Goal: Transaction & Acquisition: Purchase product/service

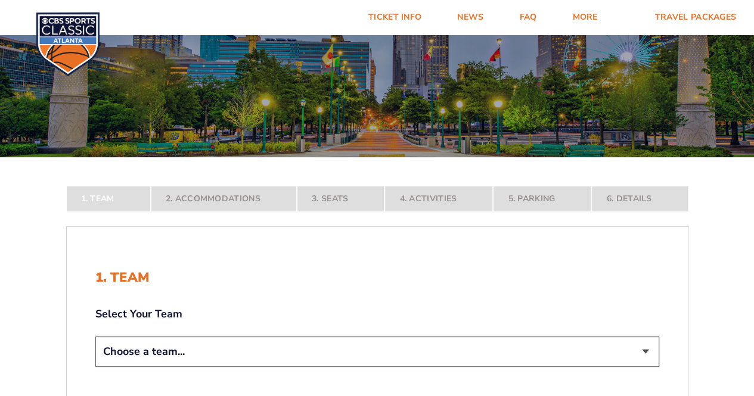
scroll to position [179, 0]
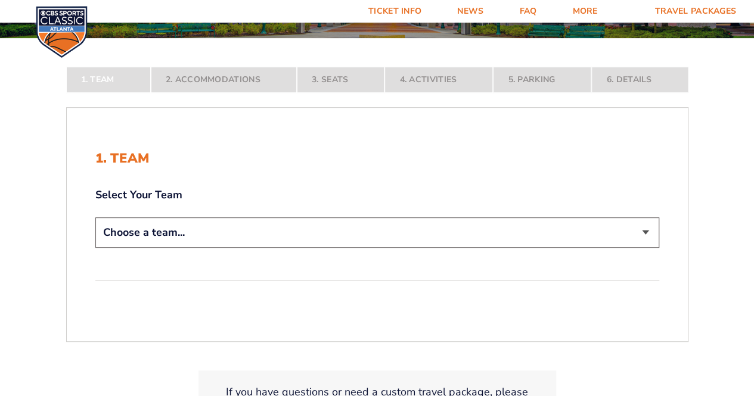
click at [644, 230] on select "Choose a team... Kentucky Wildcats Ohio State Buckeyes North Carolina Tar Heels…" at bounding box center [377, 233] width 564 height 30
select select "12956"
click at [95, 248] on select "Choose a team... Kentucky Wildcats Ohio State Buckeyes North Carolina Tar Heels…" at bounding box center [377, 233] width 564 height 30
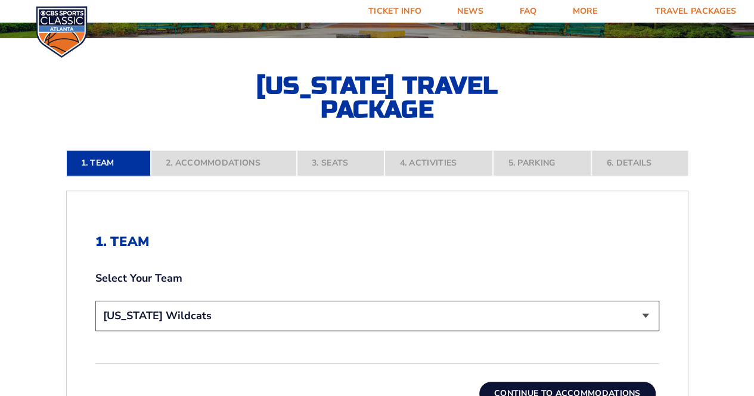
click at [36, 237] on form "Kentucky Kentucky Travel Package Ohio State Ohio State Travel Package North Car…" at bounding box center [377, 207] width 754 height 773
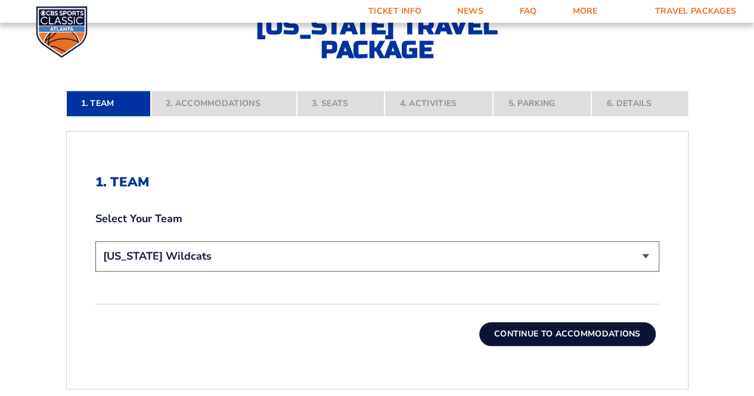
scroll to position [298, 0]
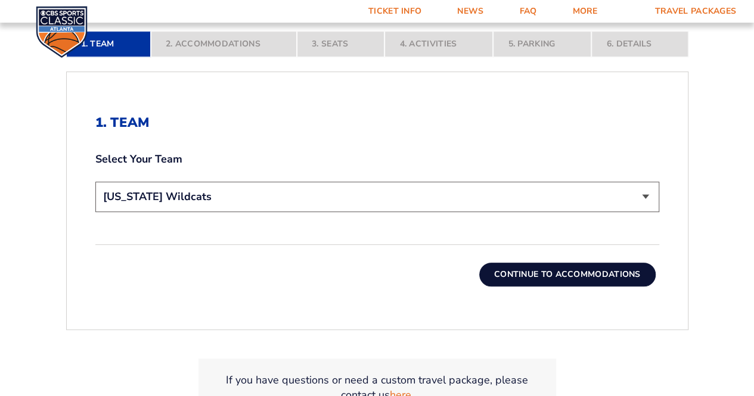
click at [522, 277] on button "Continue To Accommodations" at bounding box center [567, 275] width 176 height 24
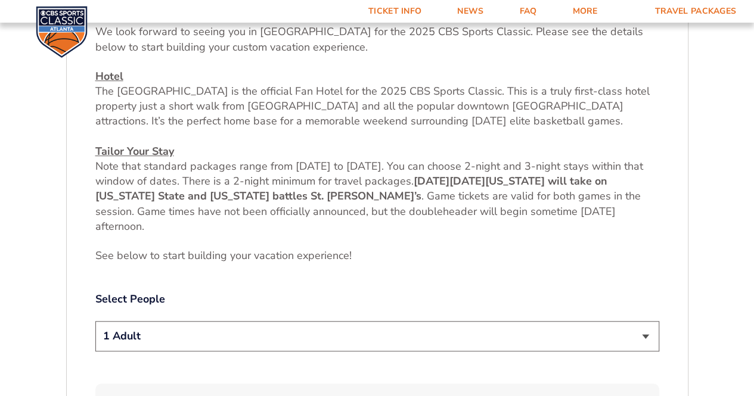
scroll to position [545, 0]
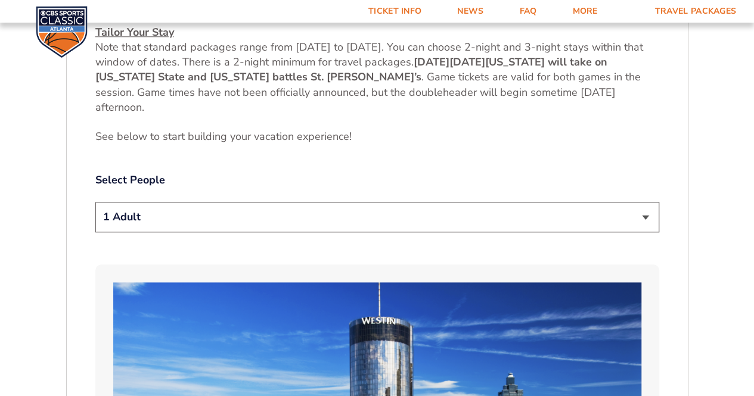
click at [641, 216] on select "1 Adult 2 Adults 3 Adults 4 Adults 2 Adults + 1 Child 2 Adults + 2 Children 2 A…" at bounding box center [377, 217] width 564 height 30
select select "4 Adults"
click at [95, 202] on select "1 Adult 2 Adults 3 Adults 4 Adults 2 Adults + 1 Child 2 Adults + 2 Children 2 A…" at bounding box center [377, 217] width 564 height 30
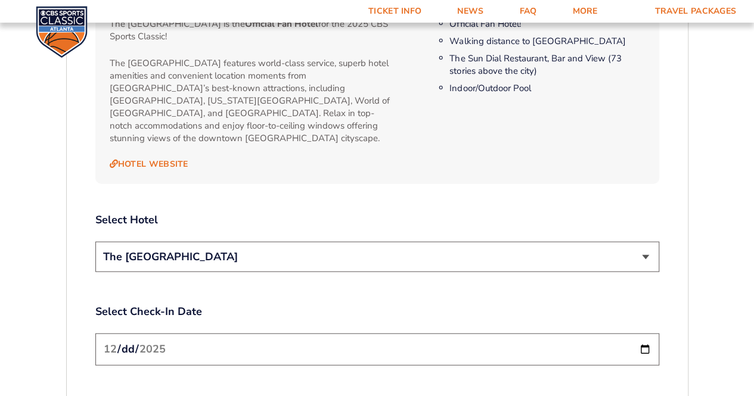
scroll to position [1320, 0]
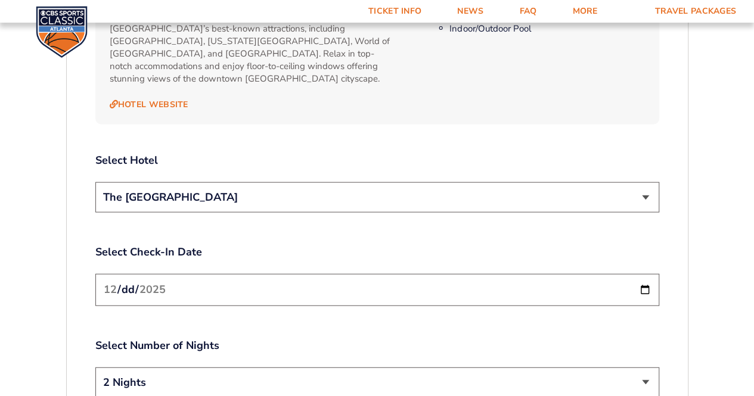
click at [643, 275] on input "2025-12-19" at bounding box center [377, 290] width 564 height 32
click at [649, 183] on select "The [GEOGRAPHIC_DATA]" at bounding box center [377, 197] width 564 height 30
click at [648, 183] on select "The [GEOGRAPHIC_DATA]" at bounding box center [377, 197] width 564 height 30
click at [436, 245] on label "Select Check-In Date" at bounding box center [377, 252] width 564 height 15
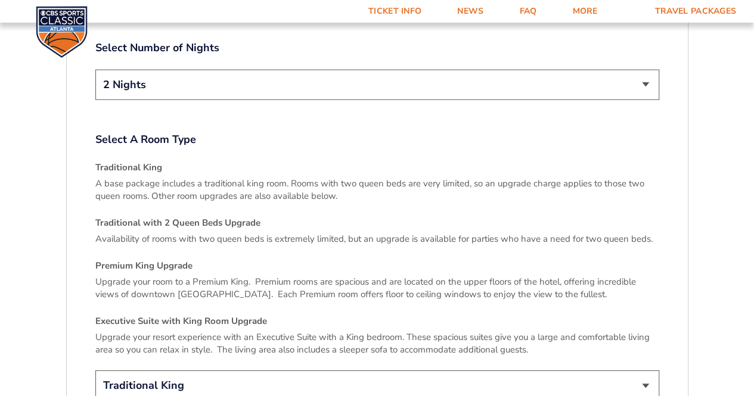
scroll to position [1737, 0]
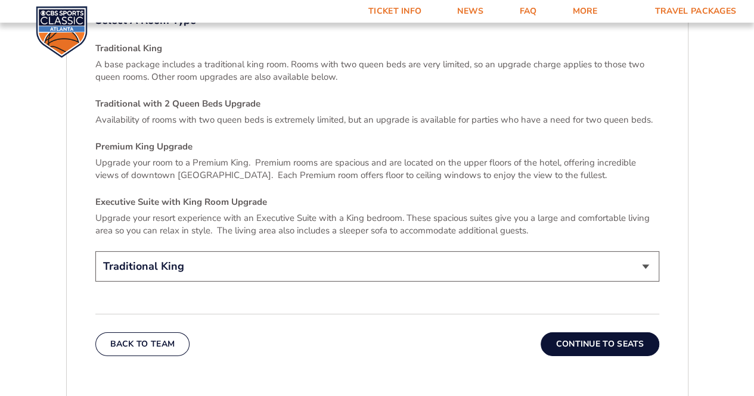
click at [588, 333] on button "Continue To Seats" at bounding box center [600, 345] width 118 height 24
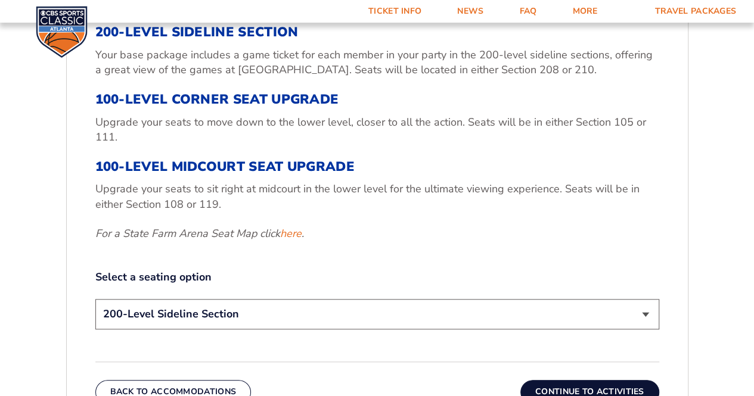
scroll to position [485, 0]
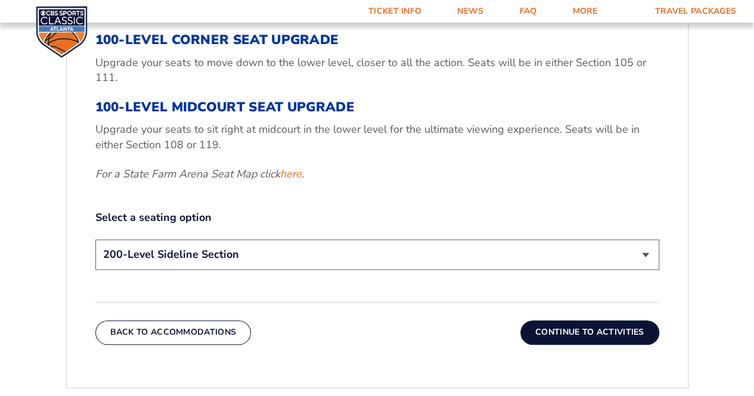
click at [590, 327] on button "Continue To Activities" at bounding box center [590, 333] width 139 height 24
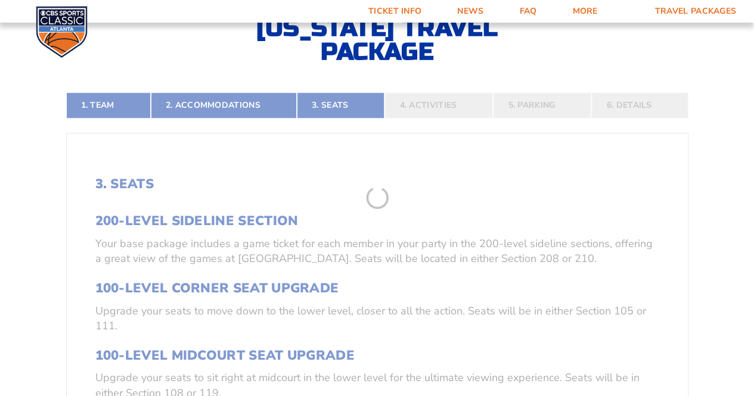
scroll to position [187, 0]
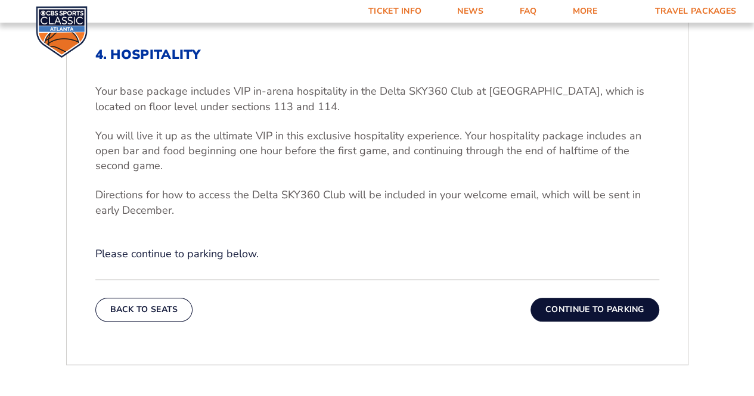
click at [546, 303] on button "Continue To Parking" at bounding box center [595, 310] width 129 height 24
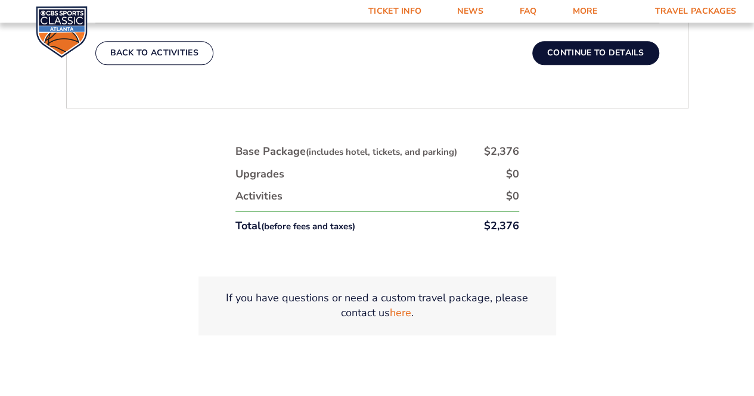
scroll to position [485, 0]
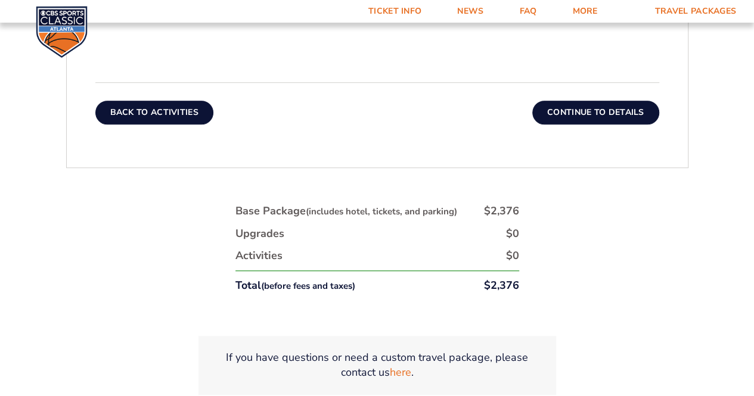
click at [141, 112] on button "Back To Activities" at bounding box center [154, 113] width 118 height 24
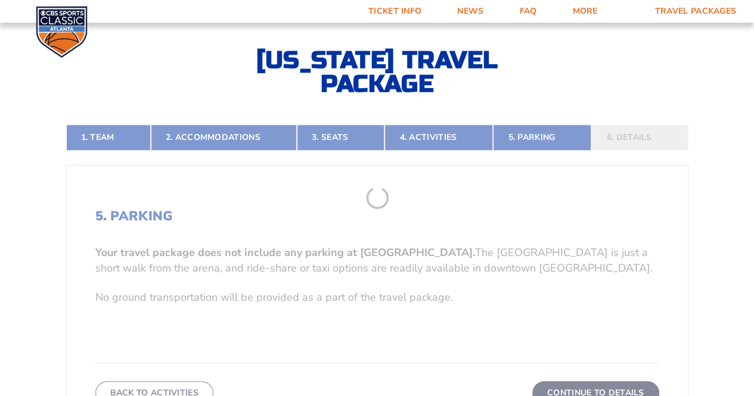
scroll to position [187, 0]
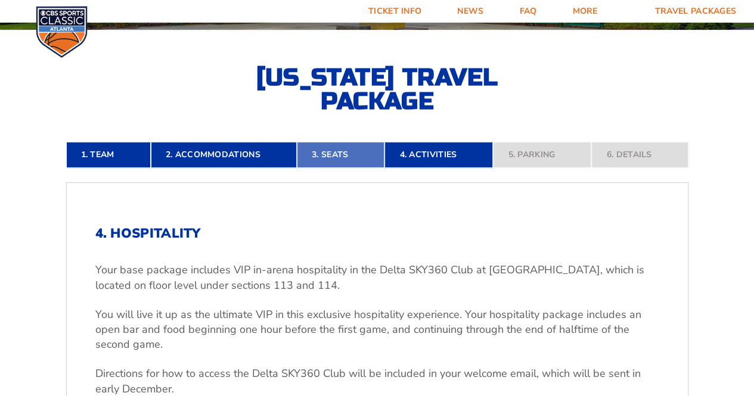
click at [334, 154] on link "3. Seats" at bounding box center [341, 155] width 88 height 26
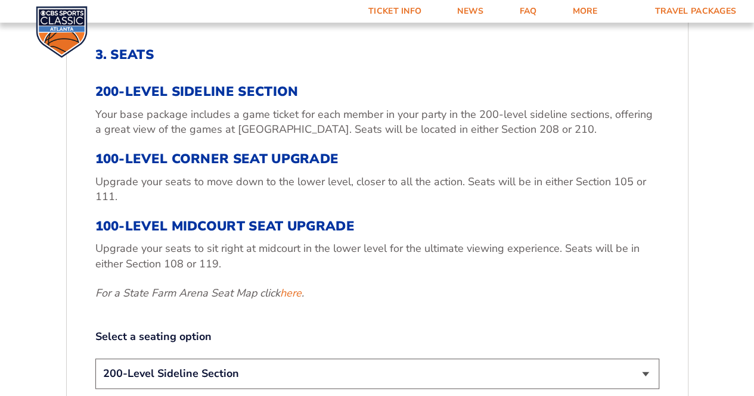
scroll to position [426, 0]
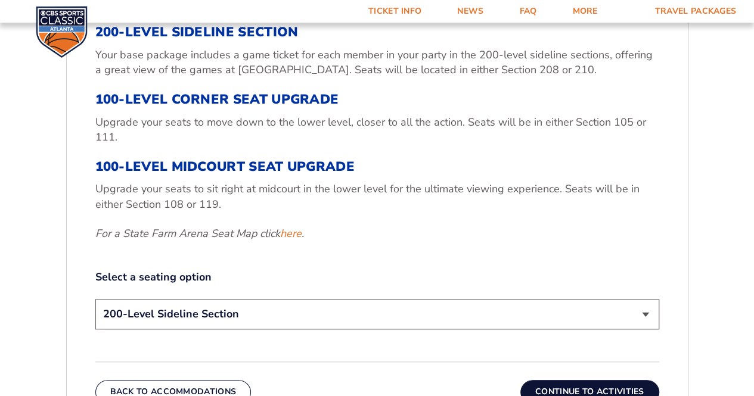
click at [644, 313] on select "200-Level Sideline Section 100-Level Corner Seat Upgrade (+$120 per person) 100…" at bounding box center [377, 314] width 564 height 30
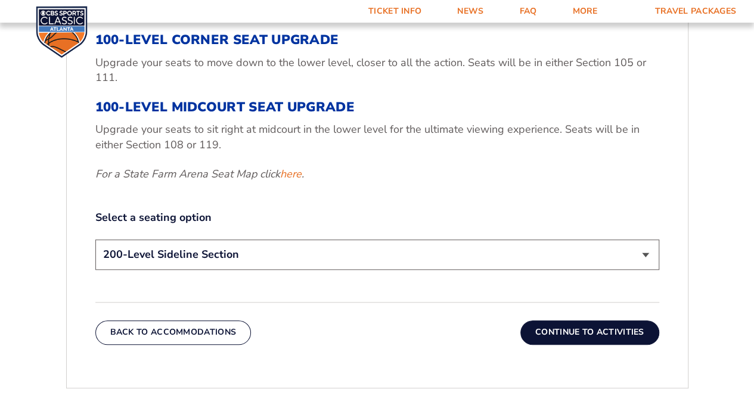
click at [643, 252] on select "200-Level Sideline Section 100-Level Corner Seat Upgrade (+$120 per person) 100…" at bounding box center [377, 255] width 564 height 30
click at [95, 240] on select "200-Level Sideline Section 100-Level Corner Seat Upgrade (+$120 per person) 100…" at bounding box center [377, 255] width 564 height 30
click at [560, 331] on button "Continue To Activities" at bounding box center [590, 333] width 139 height 24
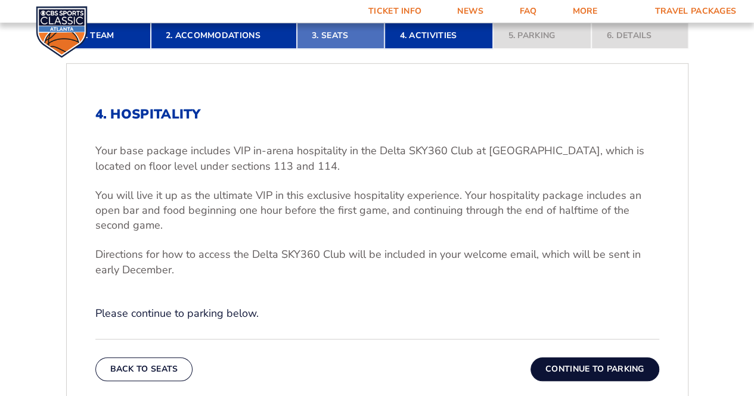
scroll to position [187, 0]
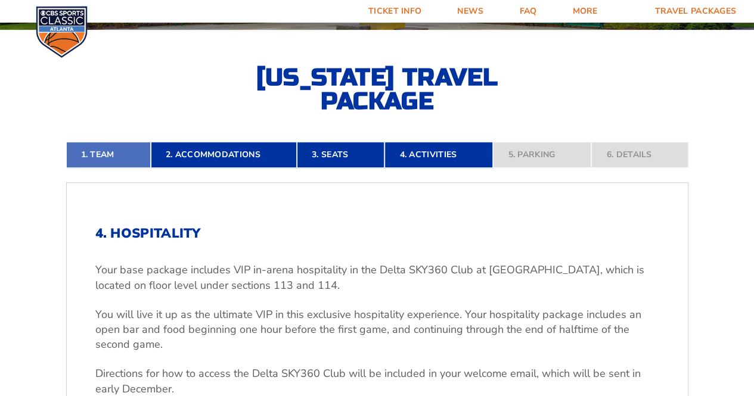
click at [113, 156] on link "1. Team" at bounding box center [108, 155] width 85 height 26
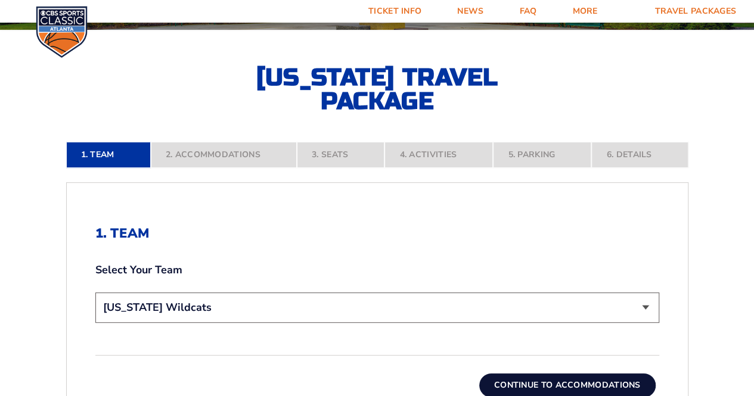
click at [560, 388] on button "Continue To Accommodations" at bounding box center [567, 386] width 176 height 24
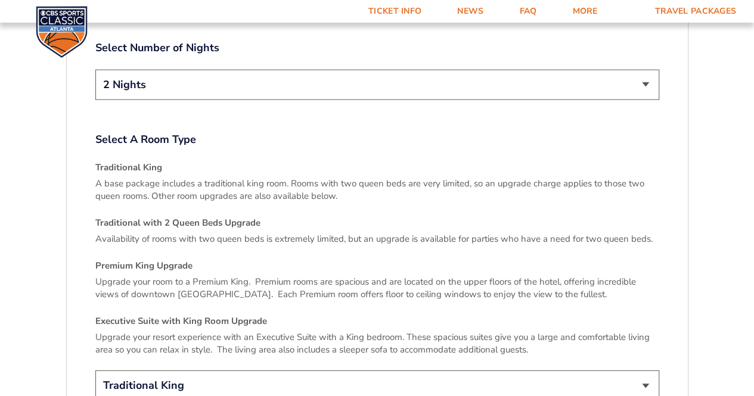
scroll to position [1797, 0]
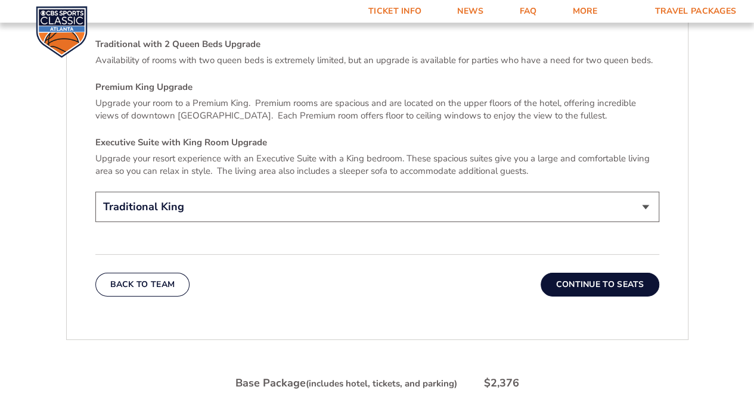
click at [556, 273] on button "Continue To Seats" at bounding box center [600, 285] width 118 height 24
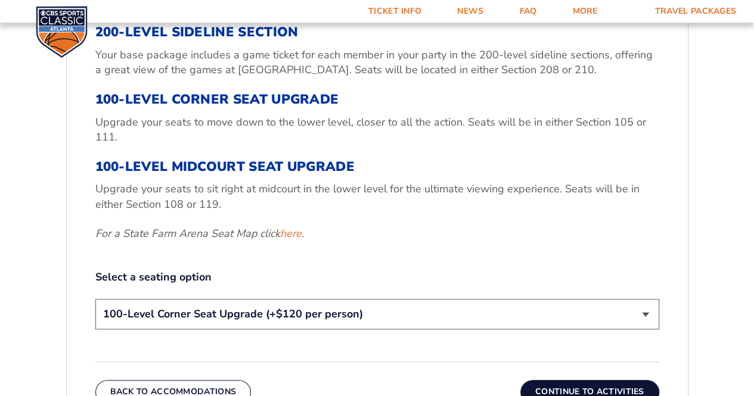
scroll to position [485, 0]
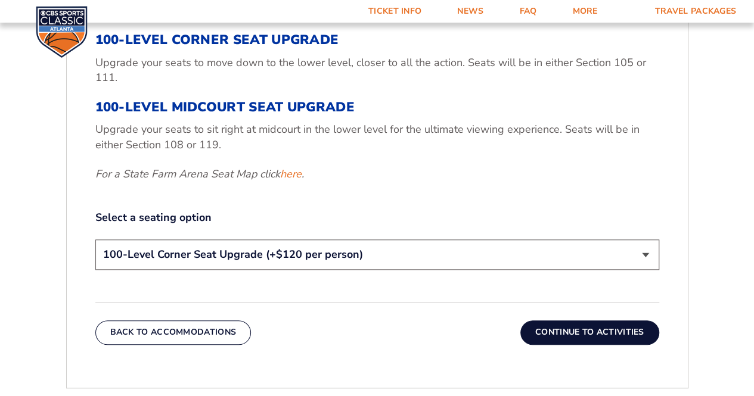
click at [553, 332] on button "Continue To Activities" at bounding box center [590, 333] width 139 height 24
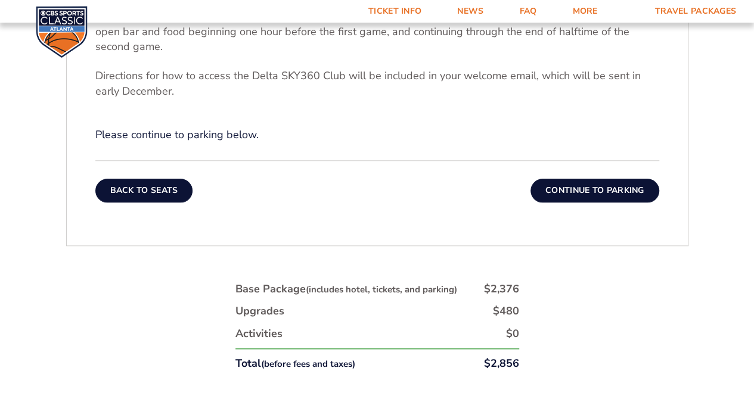
click at [176, 194] on button "Back To Seats" at bounding box center [144, 191] width 98 height 24
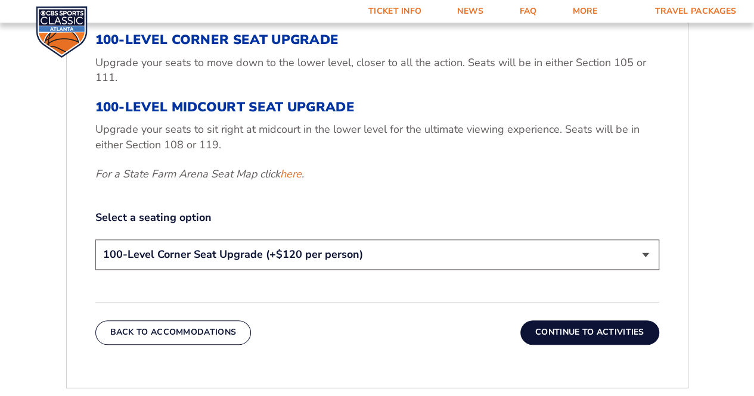
click at [645, 251] on select "200-Level Sideline Section 100-Level Corner Seat Upgrade (+$120 per person) 100…" at bounding box center [377, 255] width 564 height 30
click at [95, 240] on select "200-Level Sideline Section 100-Level Corner Seat Upgrade (+$120 per person) 100…" at bounding box center [377, 255] width 564 height 30
click at [558, 327] on button "Continue To Activities" at bounding box center [590, 333] width 139 height 24
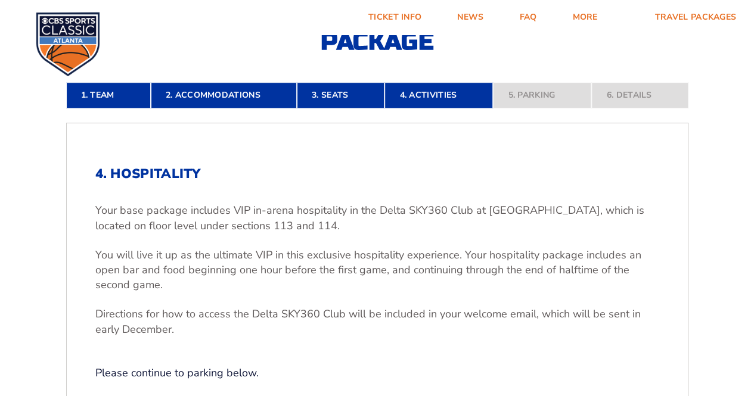
scroll to position [0, 0]
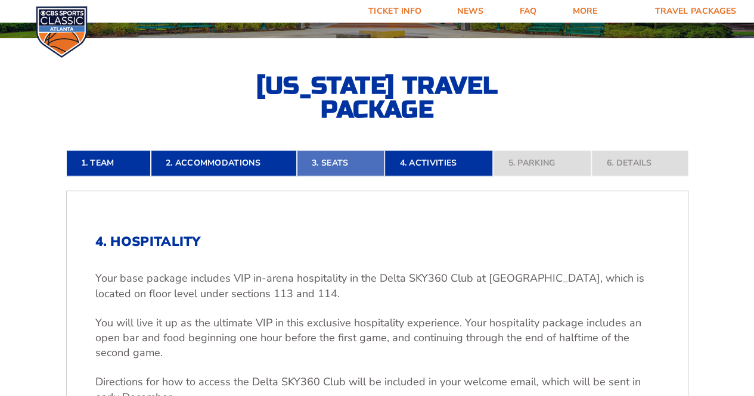
click at [339, 168] on link "3. Seats" at bounding box center [341, 163] width 88 height 26
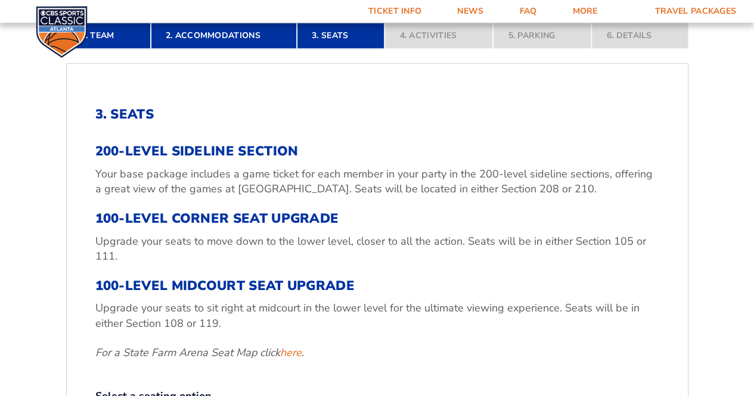
scroll to position [366, 0]
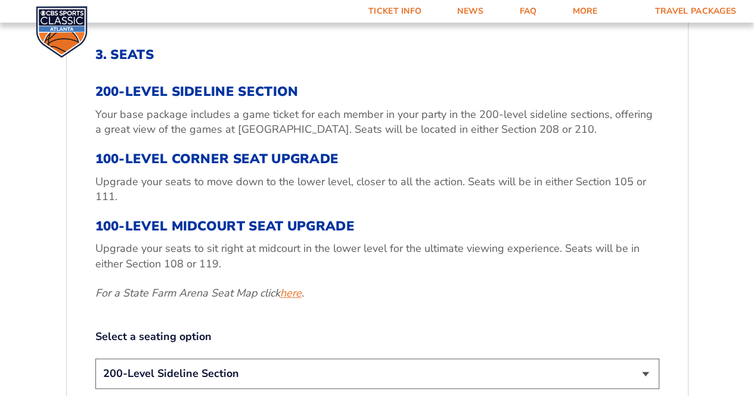
click at [298, 292] on link "here" at bounding box center [290, 293] width 21 height 15
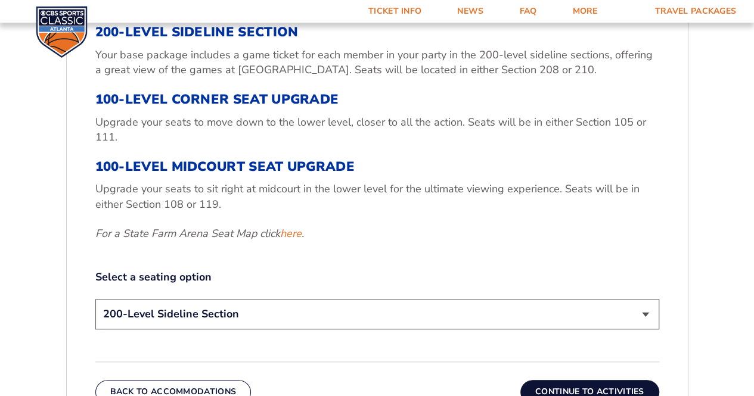
scroll to position [485, 0]
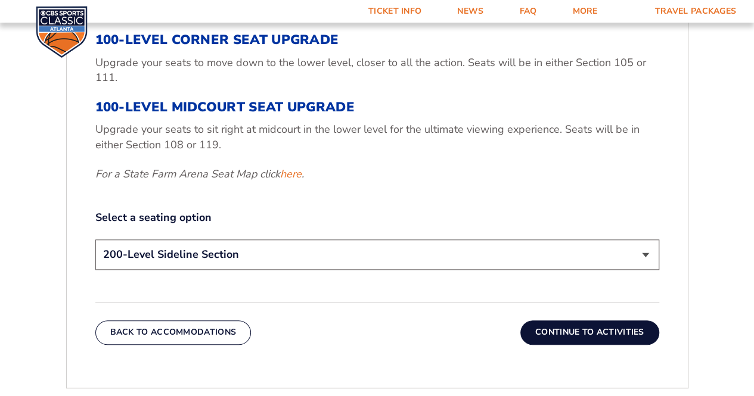
click at [646, 252] on select "200-Level Sideline Section 100-Level Corner Seat Upgrade (+$120 per person) 100…" at bounding box center [377, 255] width 564 height 30
select select "100-Level Corner Seat Upgrade"
click at [95, 240] on select "200-Level Sideline Section 100-Level Corner Seat Upgrade (+$120 per person) 100…" at bounding box center [377, 255] width 564 height 30
click at [542, 332] on button "Continue To Activities" at bounding box center [590, 333] width 139 height 24
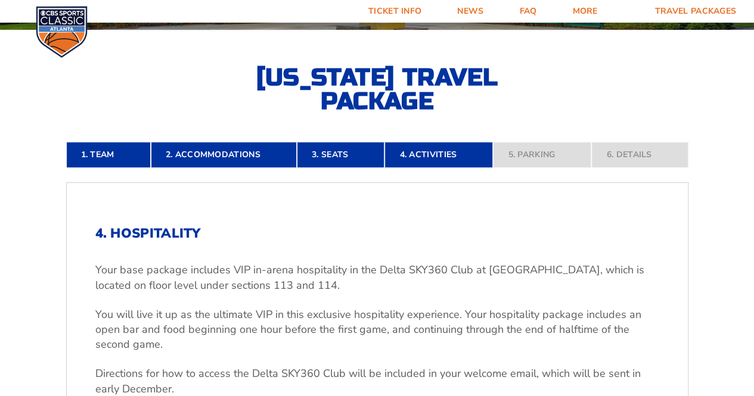
scroll to position [366, 0]
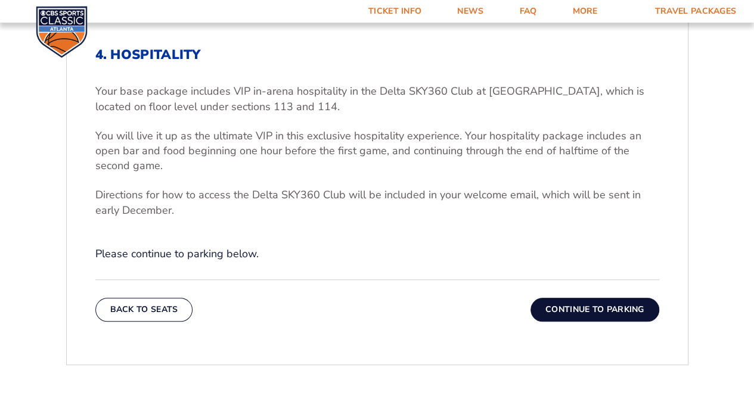
click at [556, 313] on button "Continue To Parking" at bounding box center [595, 310] width 129 height 24
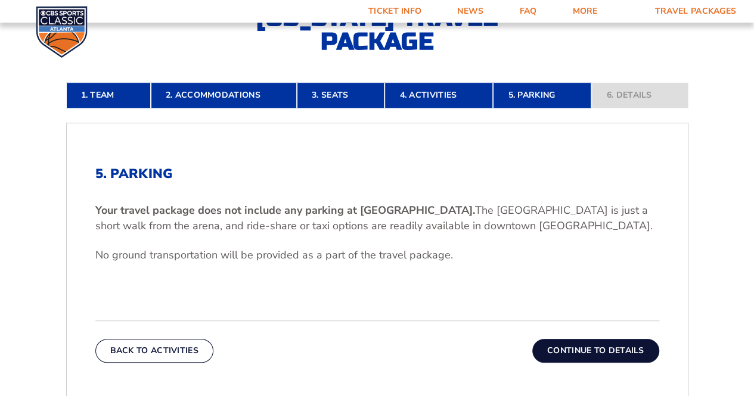
scroll to position [306, 0]
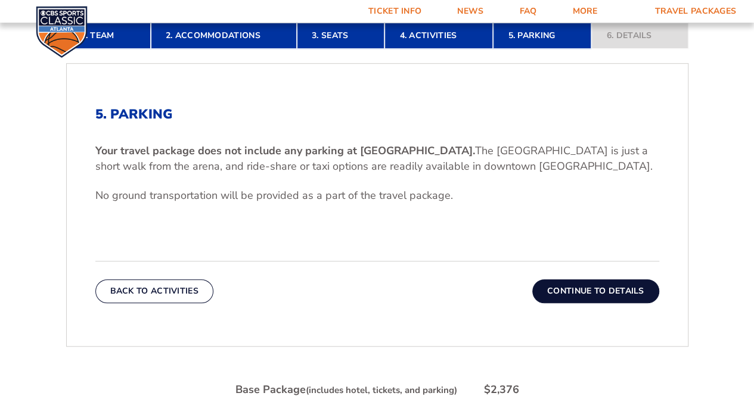
click at [571, 289] on button "Continue To Details" at bounding box center [595, 292] width 127 height 24
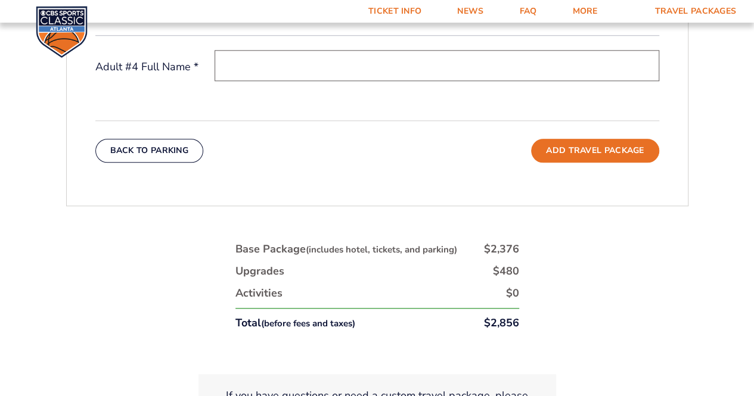
scroll to position [366, 0]
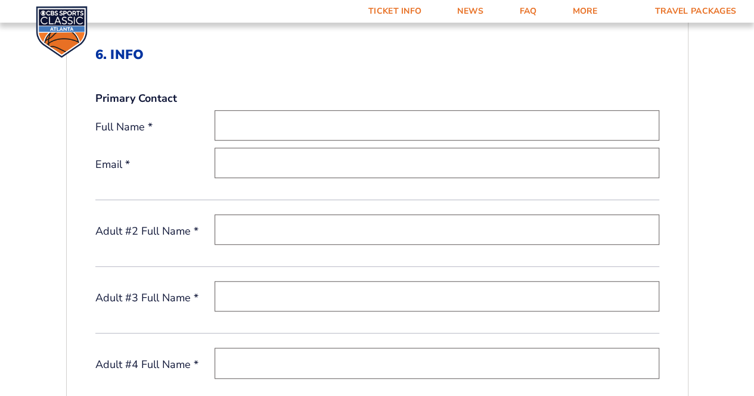
click at [227, 122] on input "text" at bounding box center [437, 125] width 445 height 30
type input "[PERSON_NAME]"
click at [230, 161] on input "email" at bounding box center [437, 163] width 445 height 30
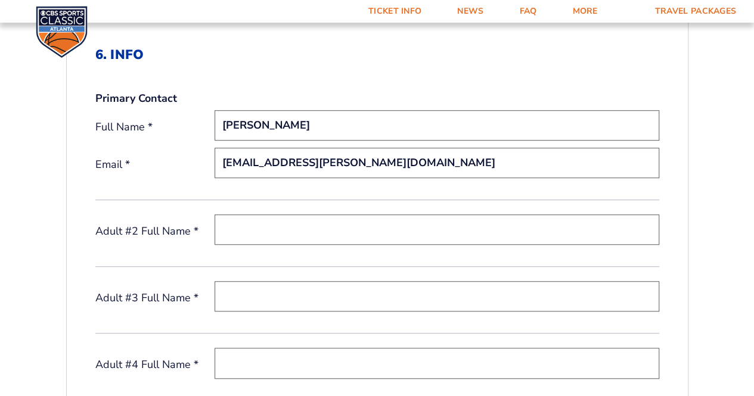
type input "[EMAIL_ADDRESS][PERSON_NAME][DOMAIN_NAME]"
click at [237, 232] on input "text" at bounding box center [437, 230] width 445 height 30
type input "[PERSON_NAME]"
click at [228, 292] on input "text" at bounding box center [437, 296] width 445 height 30
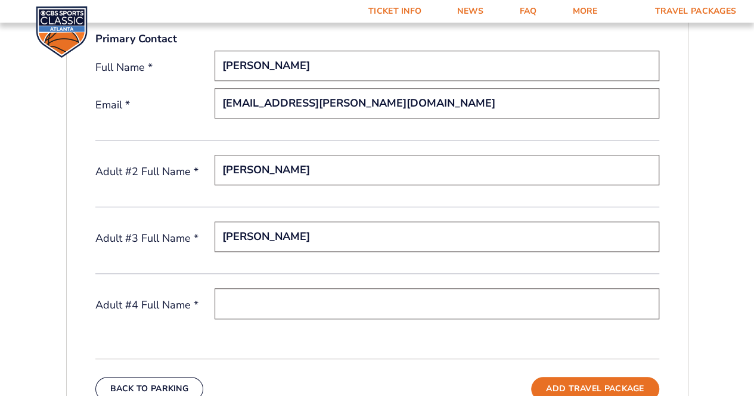
type input "Elizabeth Wilson"
click at [244, 300] on input "text" at bounding box center [437, 304] width 445 height 30
type input "[PERSON_NAME]"
click at [250, 233] on input "Elizabeth Wilson" at bounding box center [437, 237] width 445 height 30
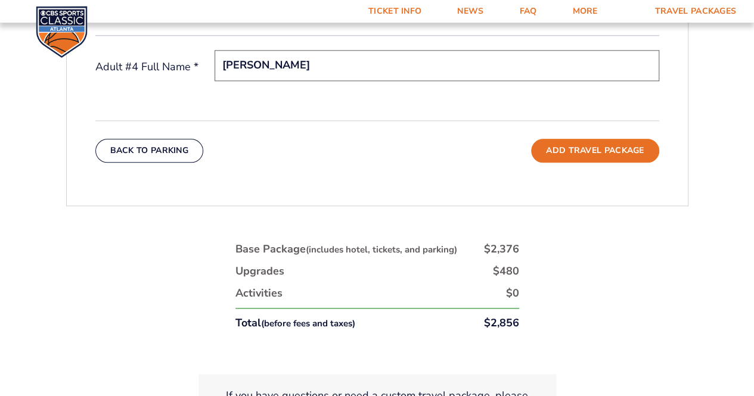
scroll to position [724, 0]
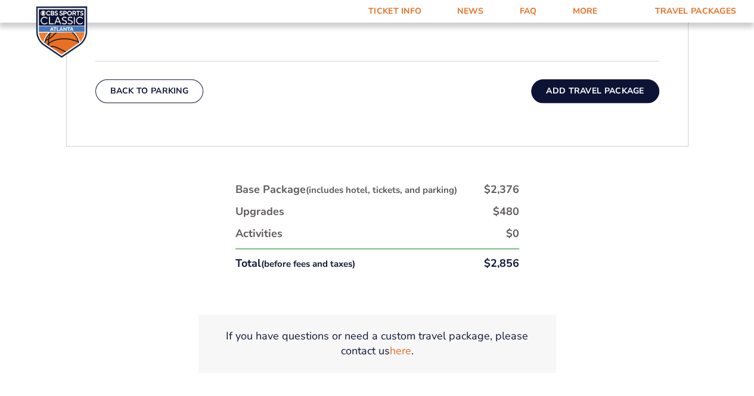
type input "[PERSON_NAME]"
click at [572, 88] on button "Add Travel Package" at bounding box center [595, 91] width 128 height 24
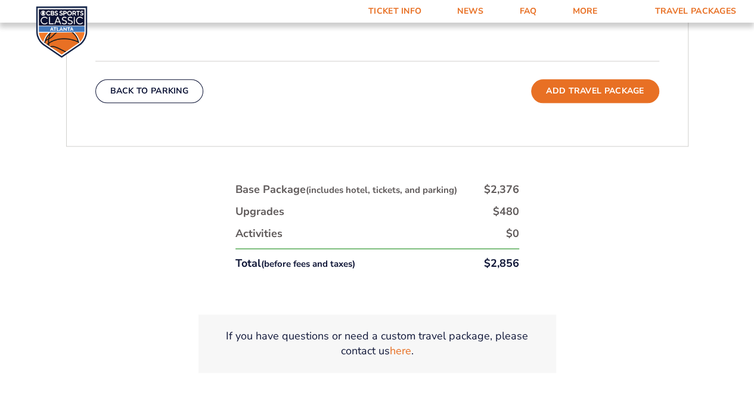
scroll to position [783, 0]
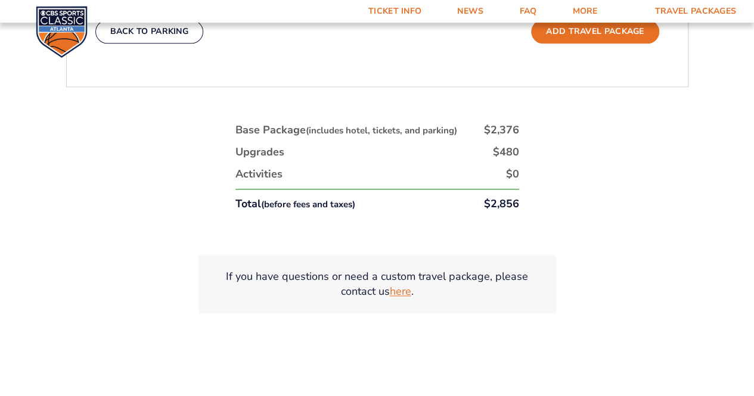
click at [404, 288] on link "here" at bounding box center [400, 291] width 21 height 15
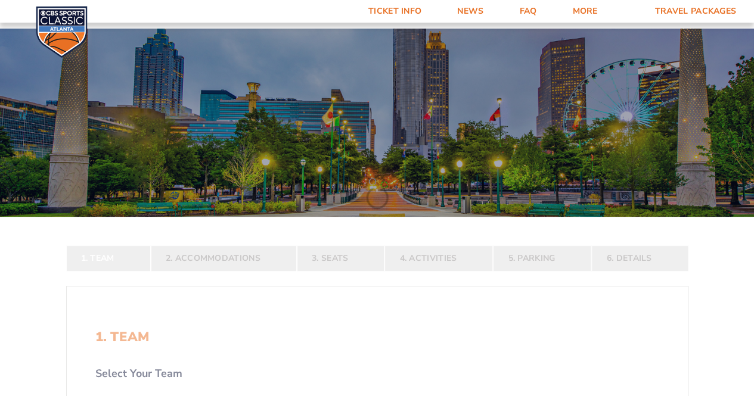
scroll to position [179, 0]
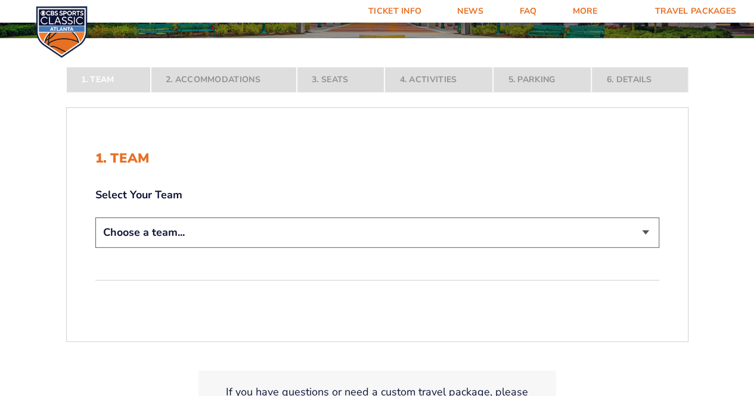
click at [643, 230] on select "Choose a team... Kentucky Wildcats Ohio State Buckeyes North Carolina Tar Heels…" at bounding box center [377, 233] width 564 height 30
select select "12956"
click at [95, 248] on select "Choose a team... Kentucky Wildcats Ohio State Buckeyes North Carolina Tar Heels…" at bounding box center [377, 233] width 564 height 30
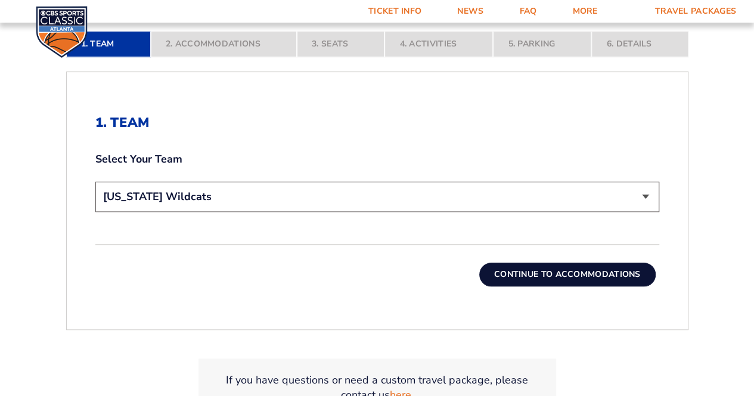
click at [507, 271] on button "Continue To Accommodations" at bounding box center [567, 275] width 176 height 24
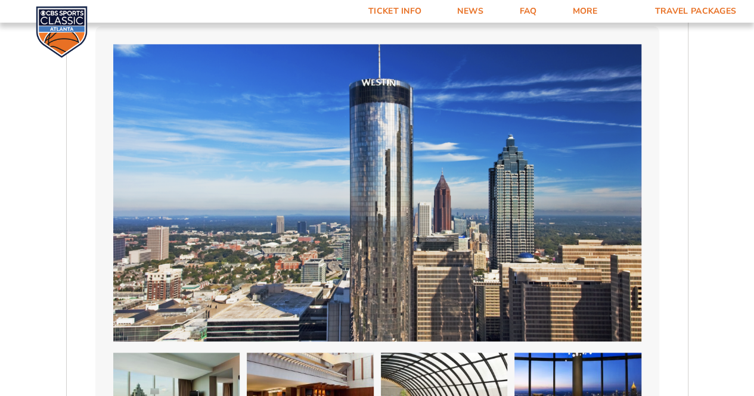
scroll to position [426, 0]
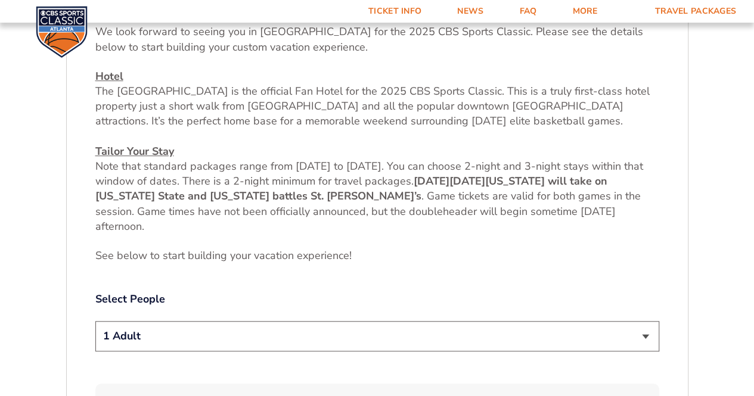
click at [649, 334] on select "1 Adult 2 Adults 3 Adults 4 Adults 2 Adults + 1 Child 2 Adults + 2 Children 2 A…" at bounding box center [377, 336] width 564 height 30
select select "4 Adults"
click at [95, 321] on select "1 Adult 2 Adults 3 Adults 4 Adults 2 Adults + 1 Child 2 Adults + 2 Children 2 A…" at bounding box center [377, 336] width 564 height 30
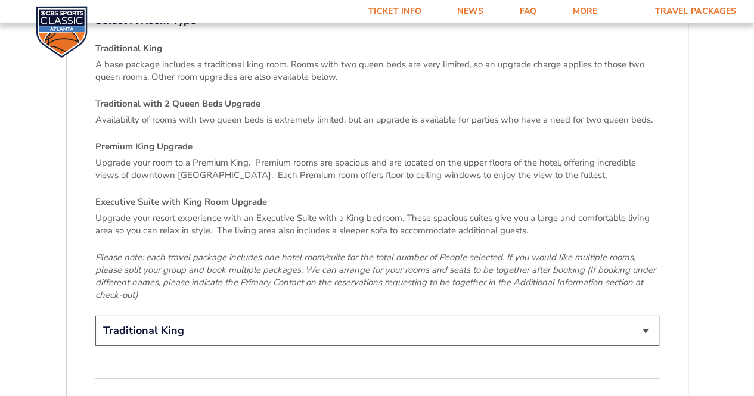
scroll to position [1797, 0]
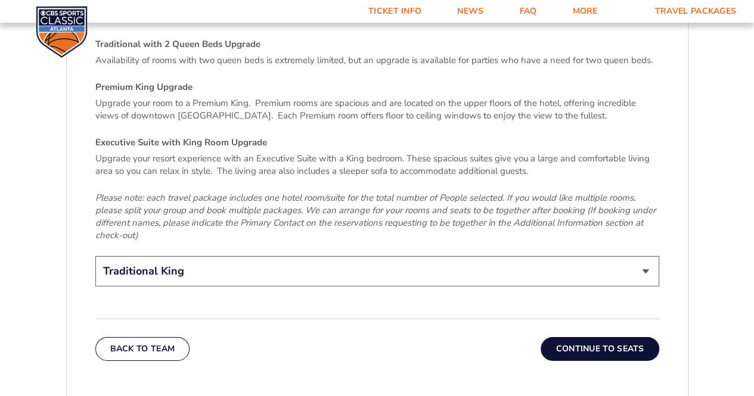
click at [642, 256] on select "Traditional King Traditional with 2 Queen Beds Upgrade (+$45 per night) Premium…" at bounding box center [377, 271] width 564 height 30
select select "Traditional with 2 Queen Beds Upgrade"
click at [95, 256] on select "Traditional King Traditional with 2 Queen Beds Upgrade (+$45 per night) Premium…" at bounding box center [377, 271] width 564 height 30
click at [562, 337] on button "Continue To Seats" at bounding box center [600, 349] width 118 height 24
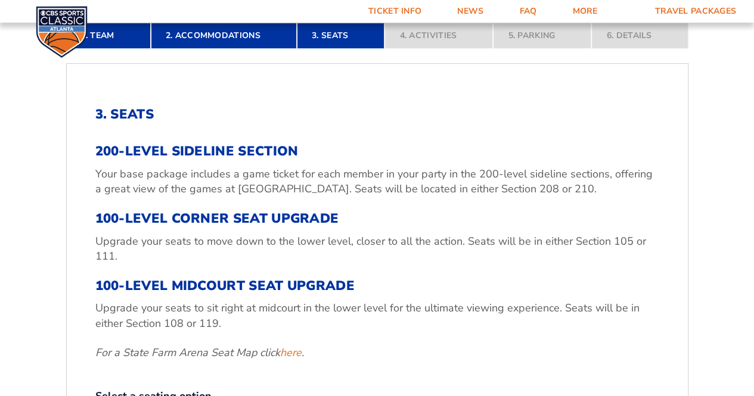
scroll to position [485, 0]
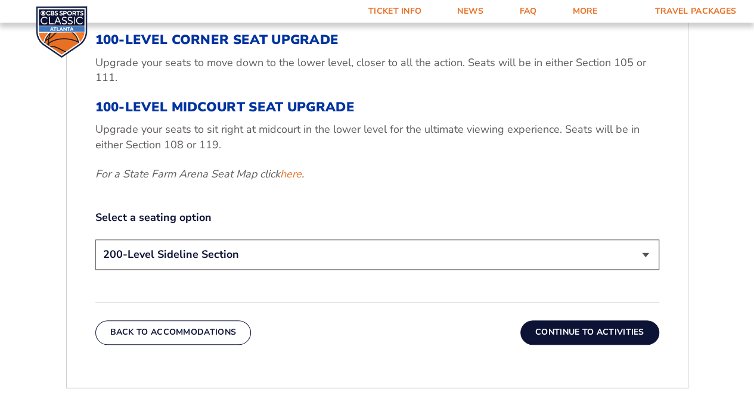
click at [643, 255] on select "200-Level Sideline Section 100-Level Corner Seat Upgrade (+$120 per person) 100…" at bounding box center [377, 255] width 564 height 30
select select "100-Level Corner Seat Upgrade"
click at [95, 240] on select "200-Level Sideline Section 100-Level Corner Seat Upgrade (+$120 per person) 100…" at bounding box center [377, 255] width 564 height 30
click at [540, 327] on button "Continue To Activities" at bounding box center [590, 333] width 139 height 24
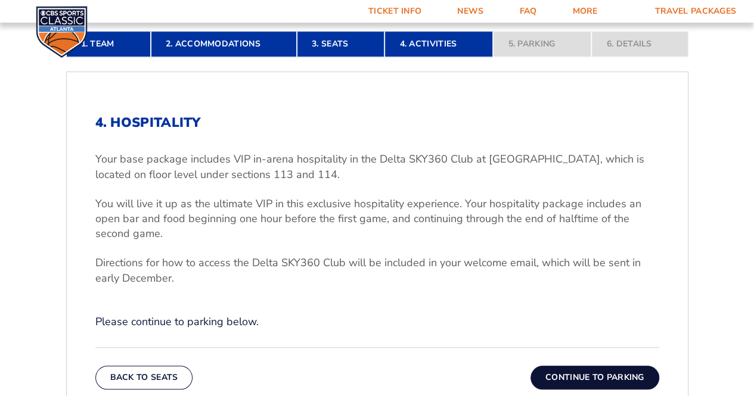
scroll to position [358, 0]
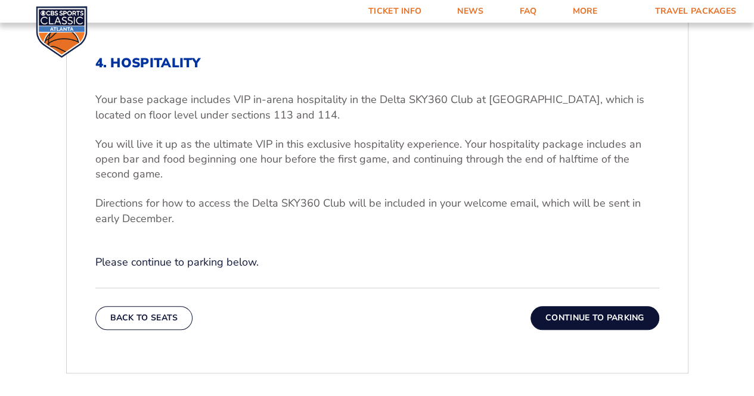
click at [604, 312] on button "Continue To Parking" at bounding box center [595, 318] width 129 height 24
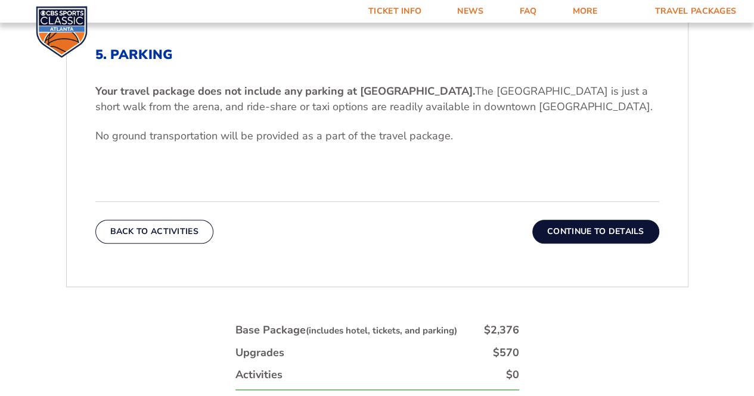
scroll to position [426, 0]
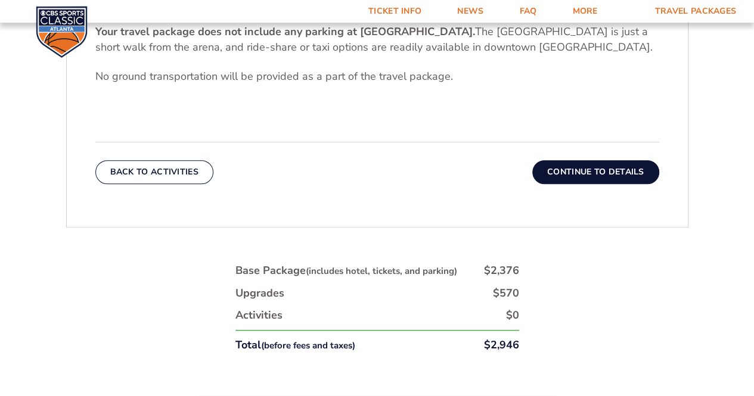
click at [593, 170] on button "Continue To Details" at bounding box center [595, 172] width 127 height 24
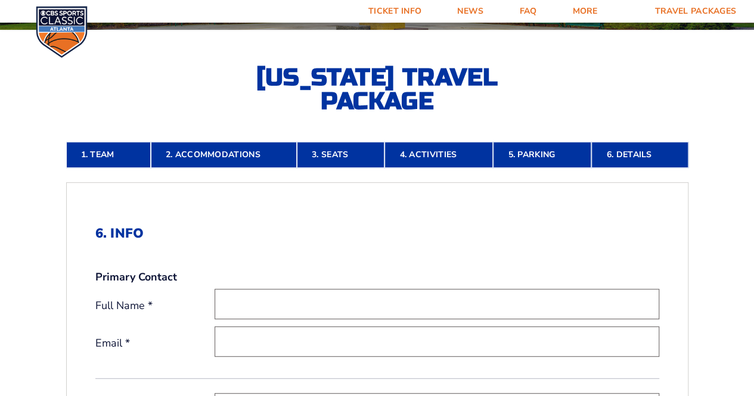
scroll to position [247, 0]
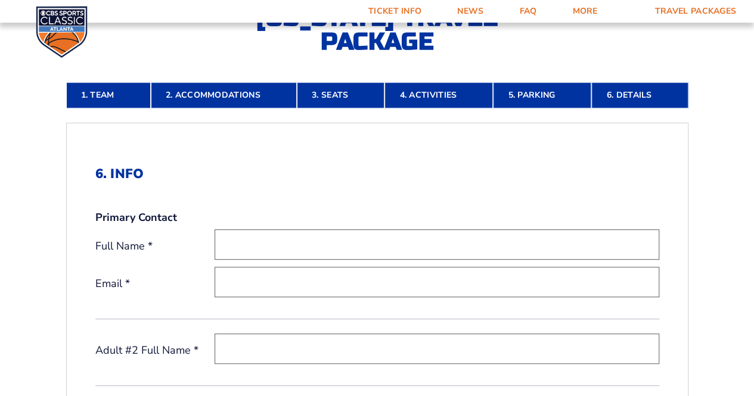
click at [267, 239] on input "text" at bounding box center [437, 245] width 445 height 30
type input "[PERSON_NAME]"
click at [265, 272] on input "email" at bounding box center [437, 282] width 445 height 30
type input "[EMAIL_ADDRESS][PERSON_NAME][DOMAIN_NAME]"
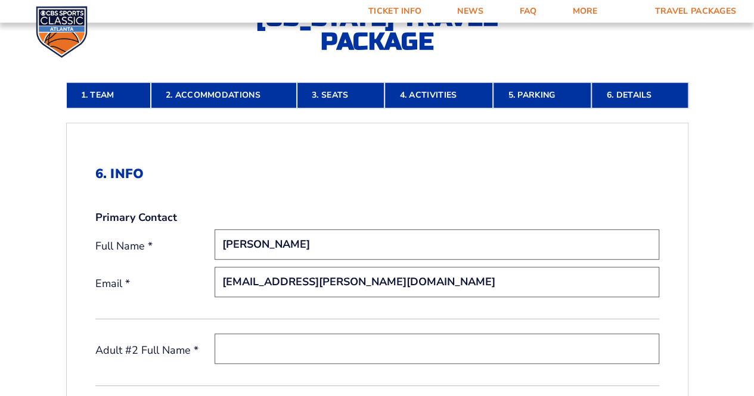
scroll to position [306, 0]
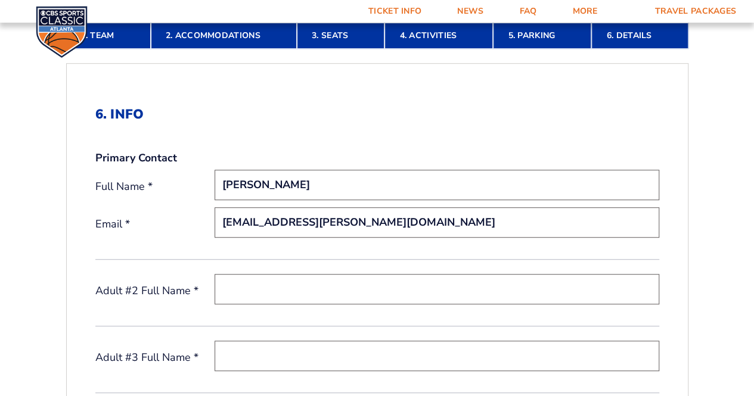
click at [241, 282] on input "text" at bounding box center [437, 289] width 445 height 30
type input "[PERSON_NAME]"
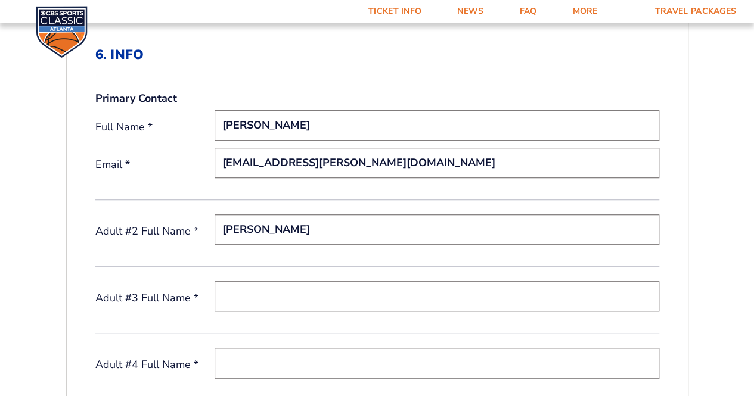
click at [231, 296] on input "text" at bounding box center [437, 296] width 445 height 30
type input "[PERSON_NAME]"
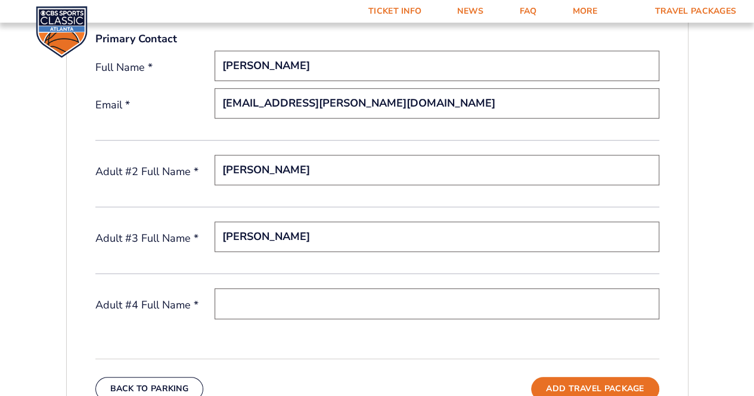
click at [229, 306] on input "text" at bounding box center [437, 304] width 445 height 30
type input "[PERSON_NAME]"
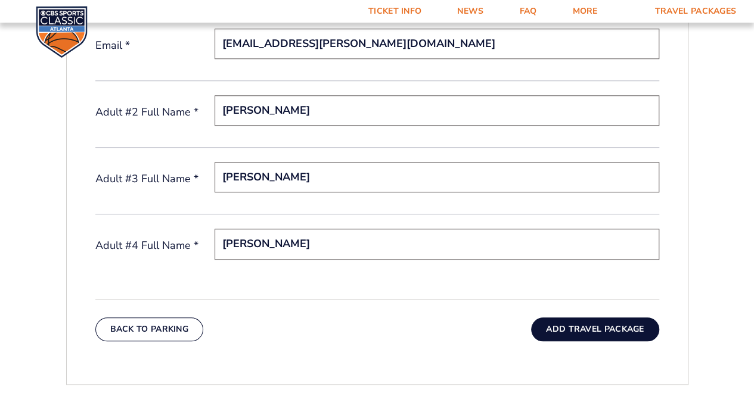
click at [578, 330] on button "Add Travel Package" at bounding box center [595, 330] width 128 height 24
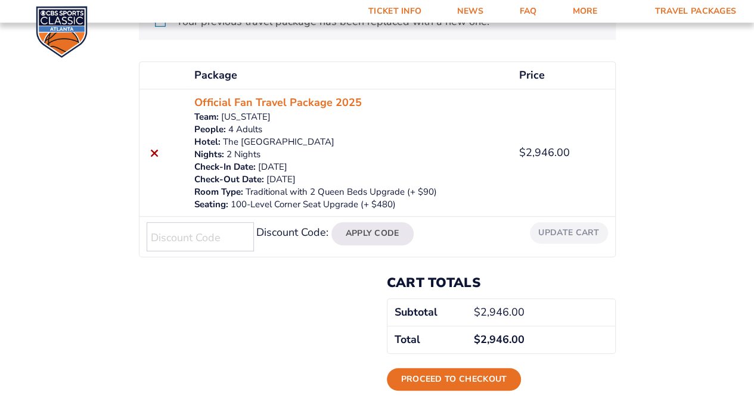
scroll to position [298, 0]
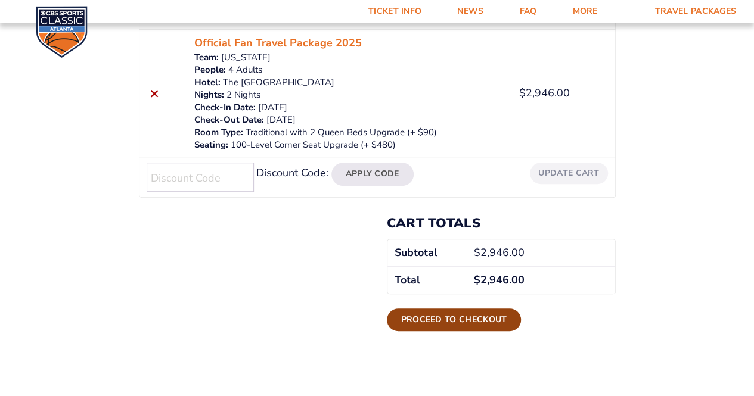
click at [442, 313] on link "Proceed to checkout" at bounding box center [454, 320] width 135 height 23
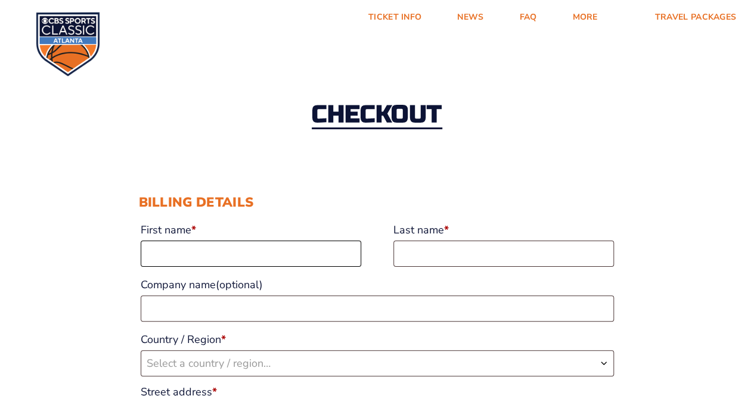
click at [181, 258] on input "First name *" at bounding box center [251, 254] width 221 height 26
type input "Tera"
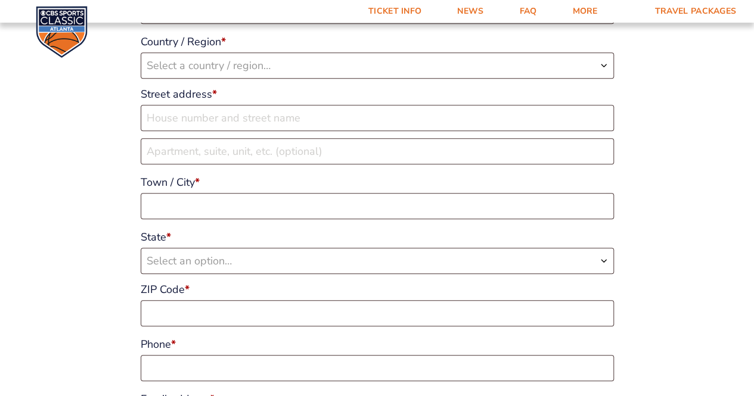
scroll to position [119, 0]
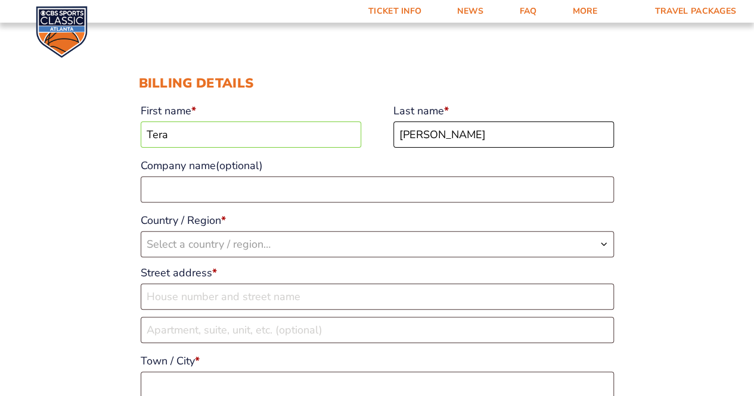
type input "McIntosh"
click at [179, 240] on span "Select a country / region…" at bounding box center [209, 244] width 124 height 14
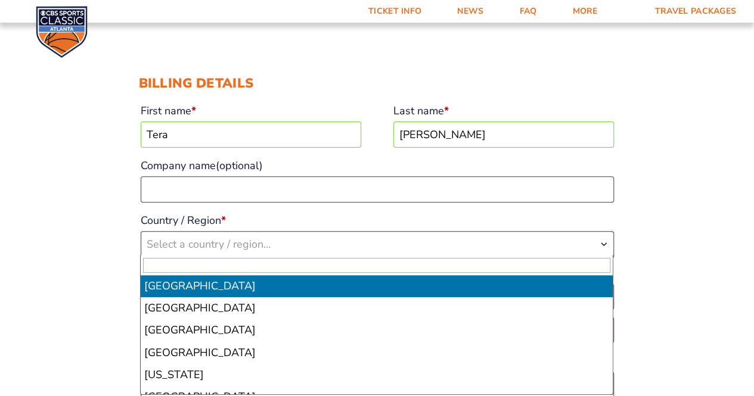
click at [300, 264] on input "text" at bounding box center [376, 265] width 467 height 15
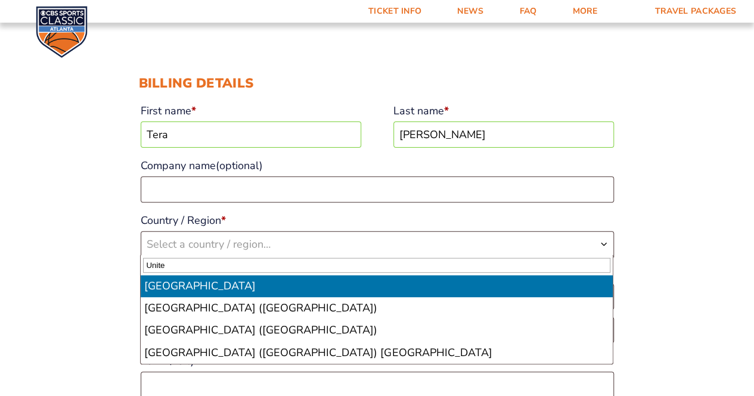
type input "Unite"
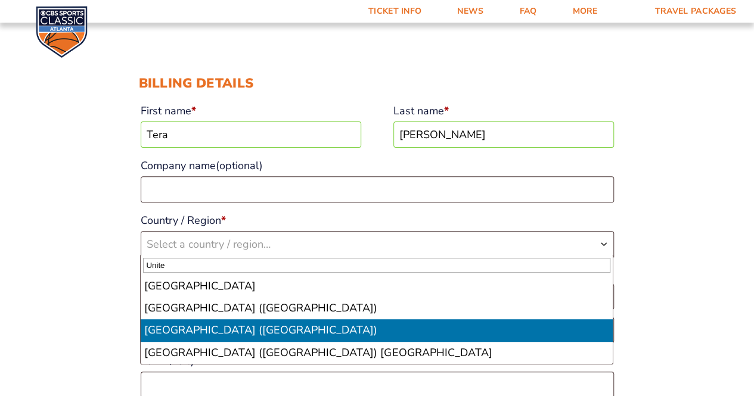
select select "US"
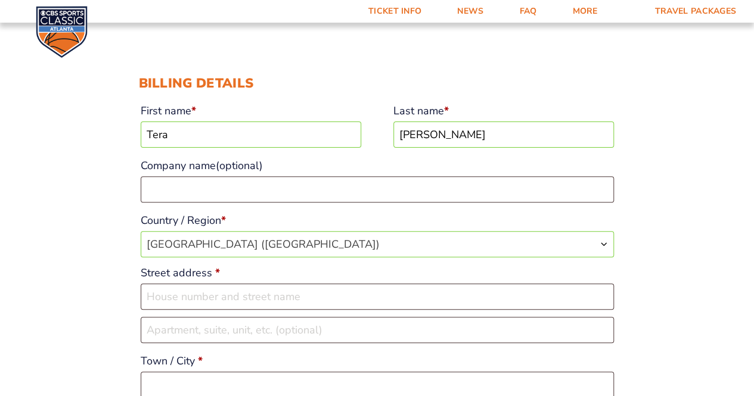
scroll to position [238, 0]
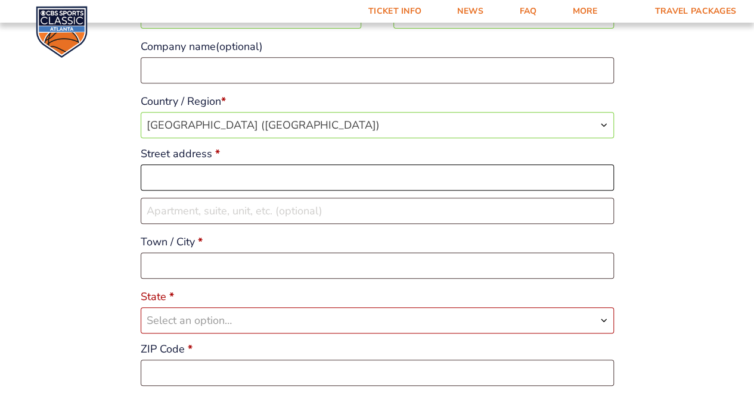
click at [166, 175] on input "Street address *" at bounding box center [377, 178] width 473 height 26
click at [184, 176] on input "Street address *" at bounding box center [377, 178] width 473 height 26
type input "[STREET_ADDRESS]"
type input "Midway"
select select "KY"
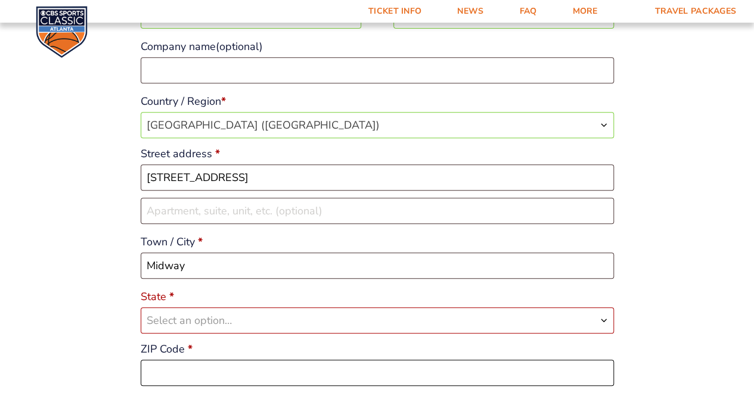
type input "40347"
type input "18594214376"
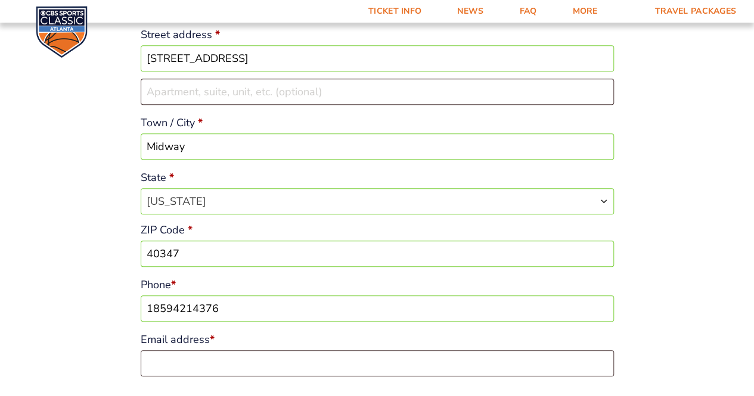
scroll to position [477, 0]
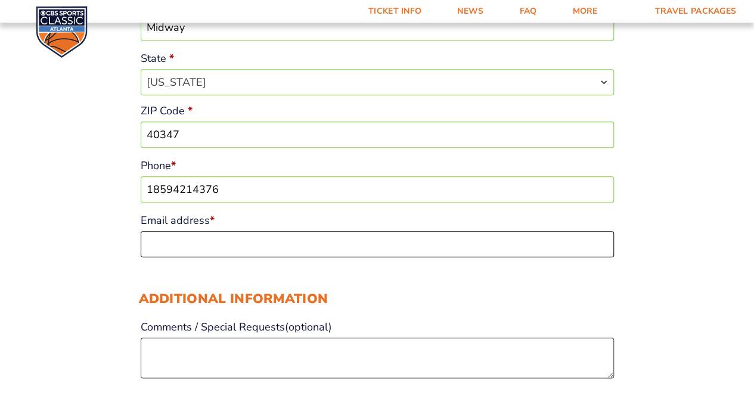
click at [154, 239] on input "Email address *" at bounding box center [377, 244] width 473 height 26
type input "[EMAIL_ADDRESS][PERSON_NAME][DOMAIN_NAME]"
drag, startPoint x: 26, startPoint y: 234, endPoint x: 31, endPoint y: 222, distance: 12.8
click at [29, 230] on div "Checkout Discount Code: Apply Code Billing details First name * Tera Last name …" at bounding box center [377, 354] width 754 height 1561
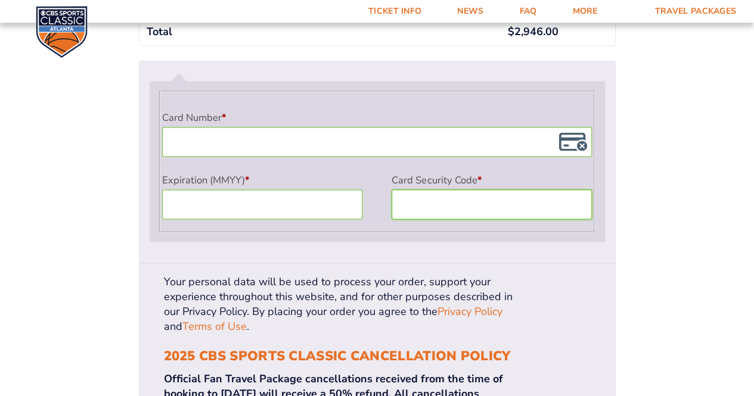
scroll to position [1133, 0]
